Goal: Transaction & Acquisition: Purchase product/service

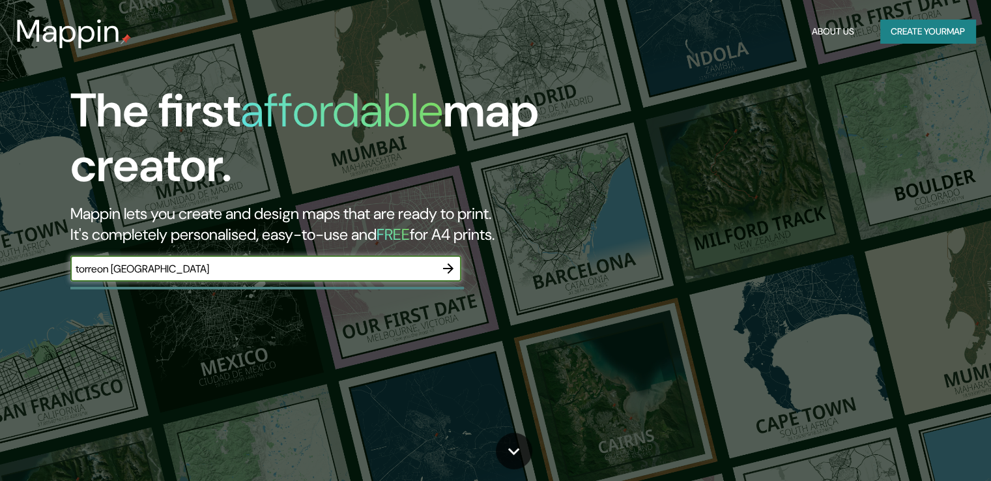
type input "torreon [GEOGRAPHIC_DATA]"
click at [444, 272] on icon "button" at bounding box center [449, 269] width 16 height 16
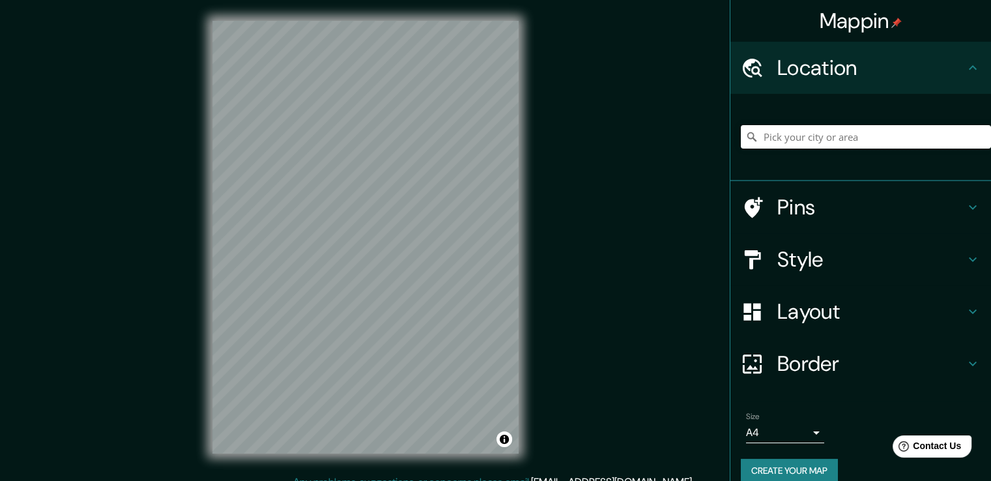
click at [799, 141] on input "Pick your city or area" at bounding box center [866, 136] width 250 height 23
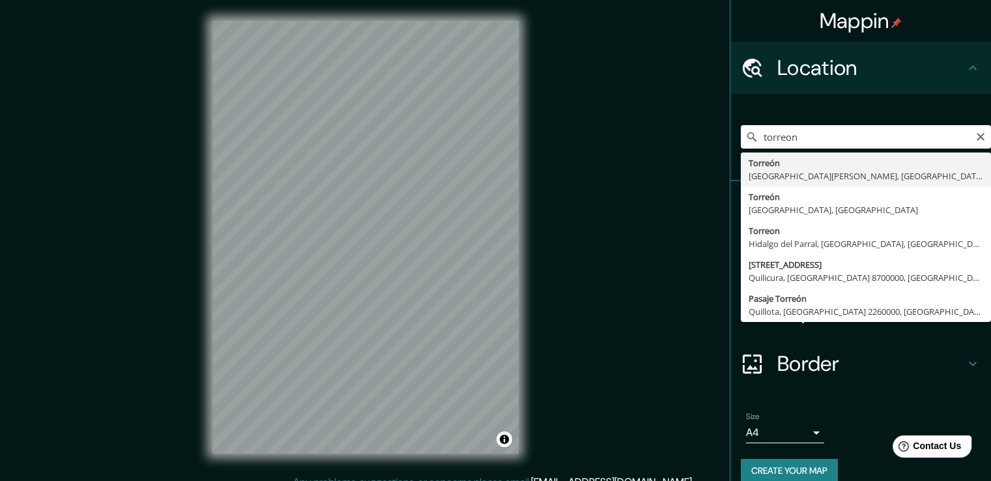
type input "[GEOGRAPHIC_DATA], [GEOGRAPHIC_DATA][PERSON_NAME], [GEOGRAPHIC_DATA]"
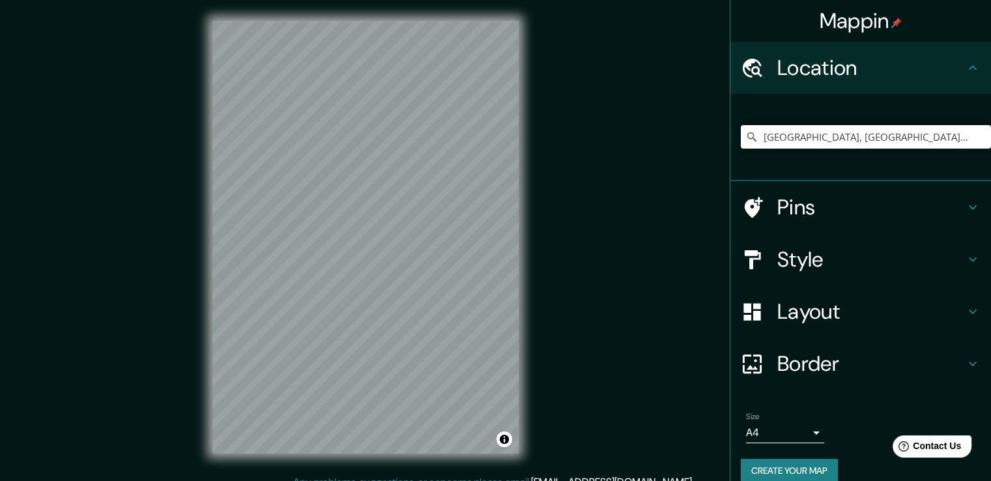
scroll to position [14, 0]
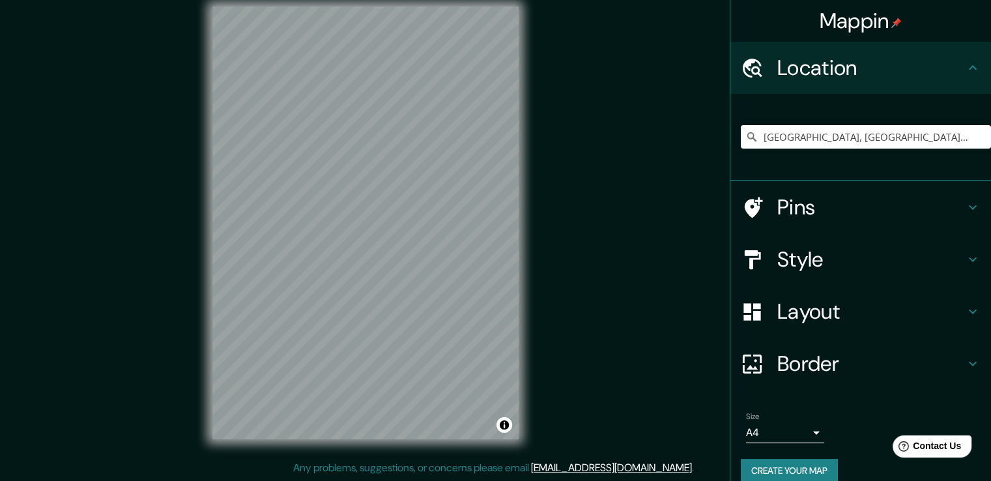
click at [839, 267] on h4 "Style" at bounding box center [872, 259] width 188 height 26
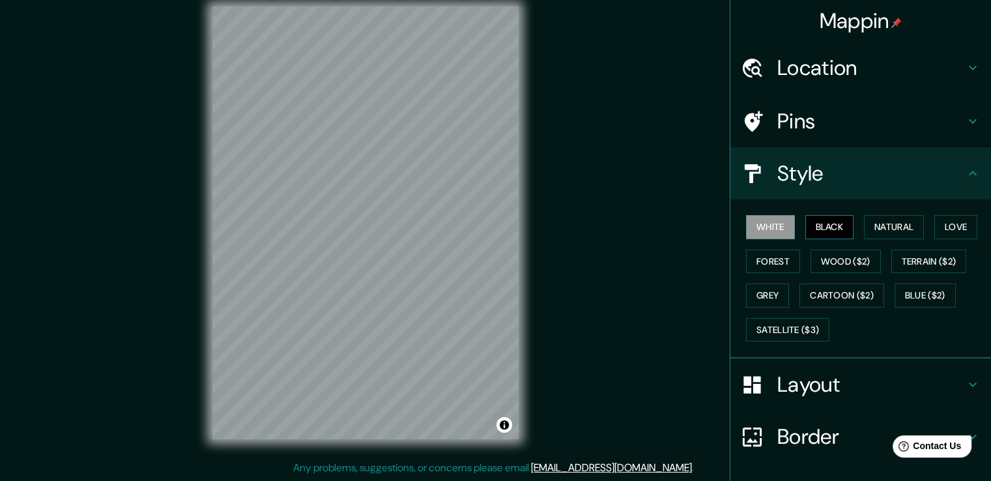
click at [832, 233] on button "Black" at bounding box center [830, 227] width 49 height 24
click at [806, 334] on button "Satellite ($3)" at bounding box center [787, 330] width 83 height 24
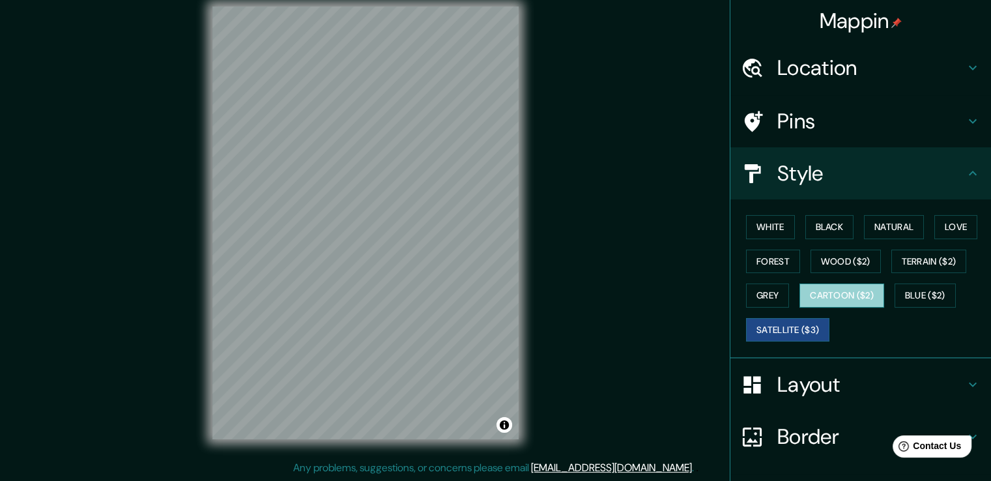
click at [820, 301] on button "Cartoon ($2)" at bounding box center [842, 296] width 85 height 24
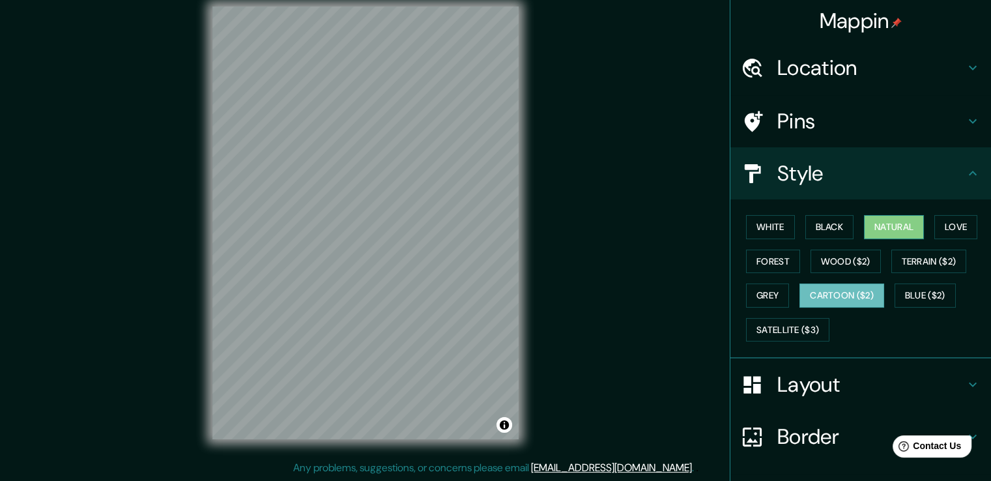
click at [886, 227] on button "Natural" at bounding box center [894, 227] width 60 height 24
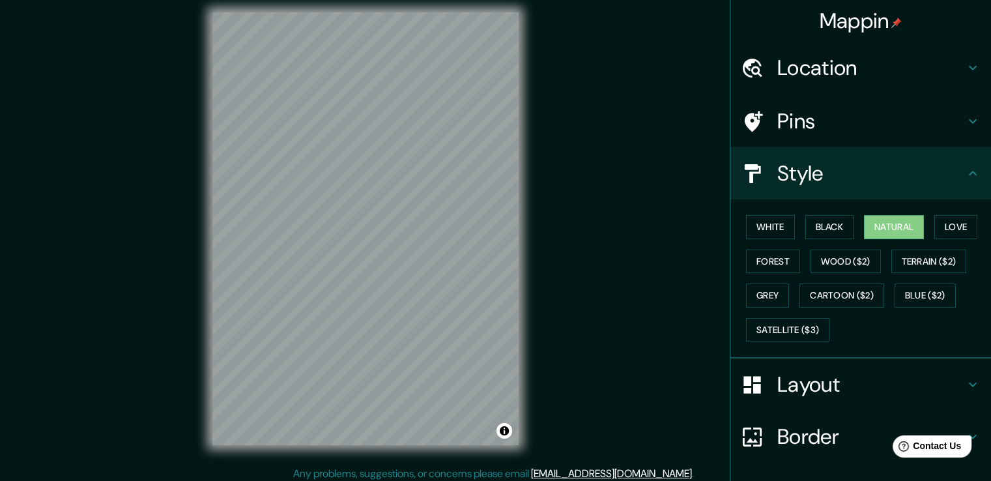
scroll to position [0, 0]
